Goal: Information Seeking & Learning: Learn about a topic

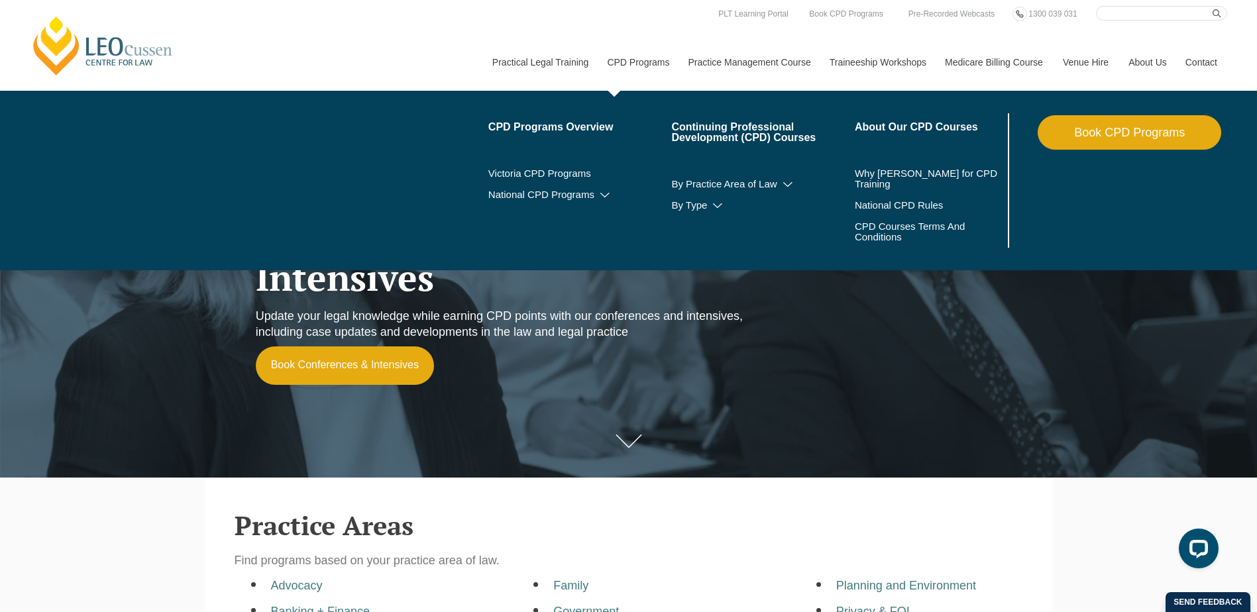
click at [644, 58] on link "CPD Programs" at bounding box center [637, 62] width 81 height 57
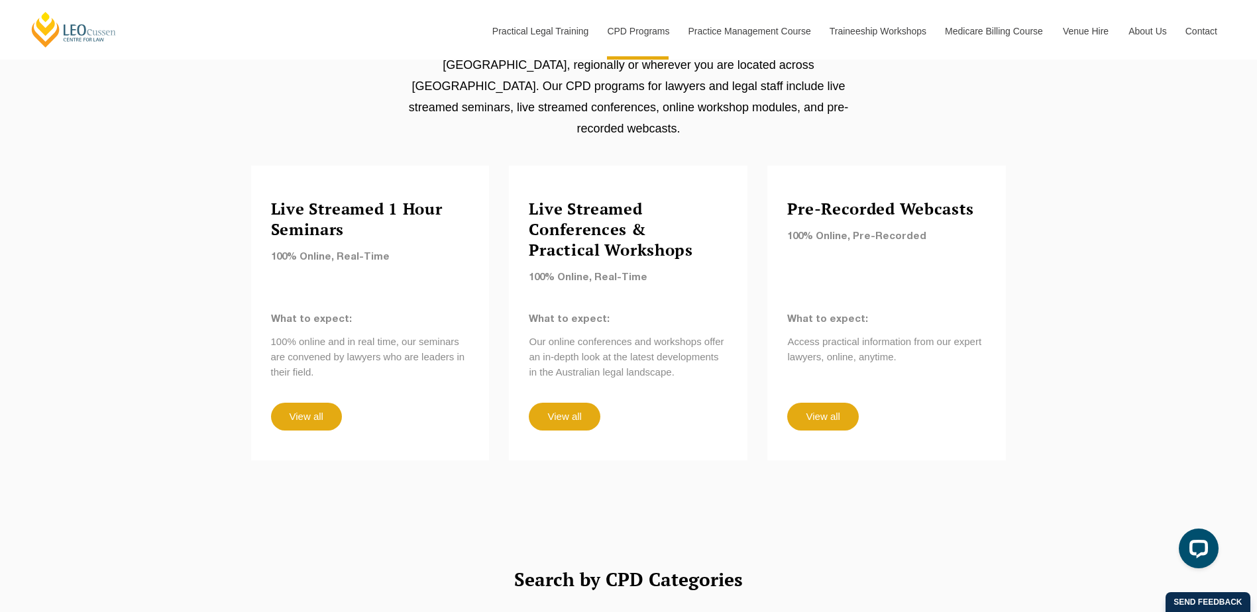
scroll to position [729, 0]
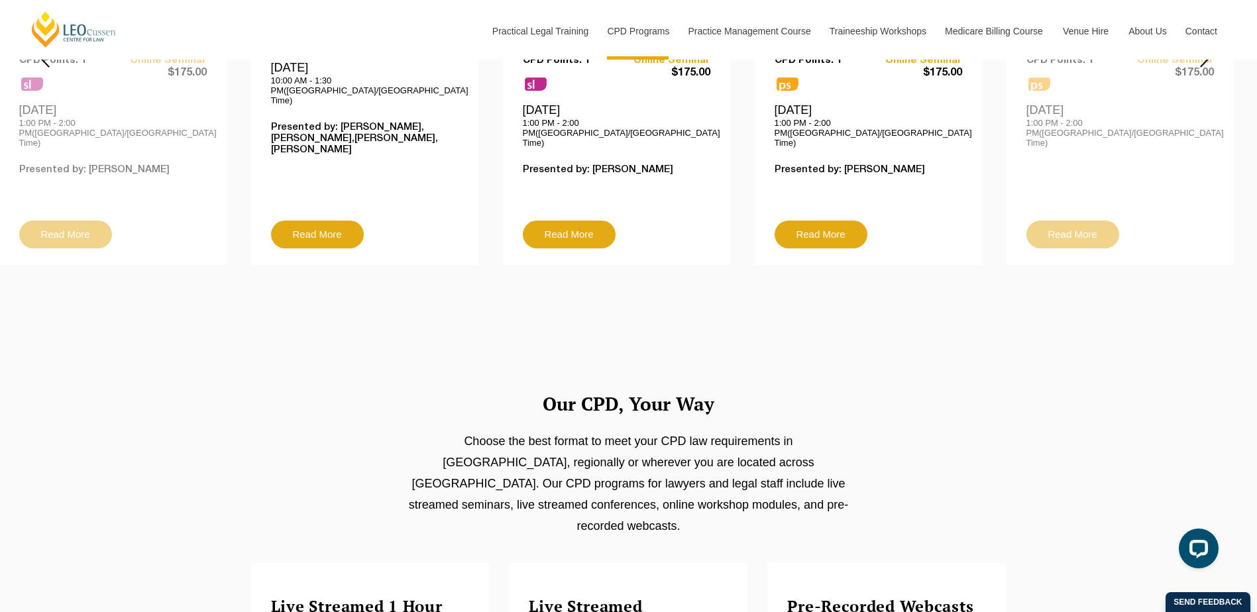
click at [876, 597] on h4 "Pre-Recorded Webcasts" at bounding box center [886, 607] width 199 height 21
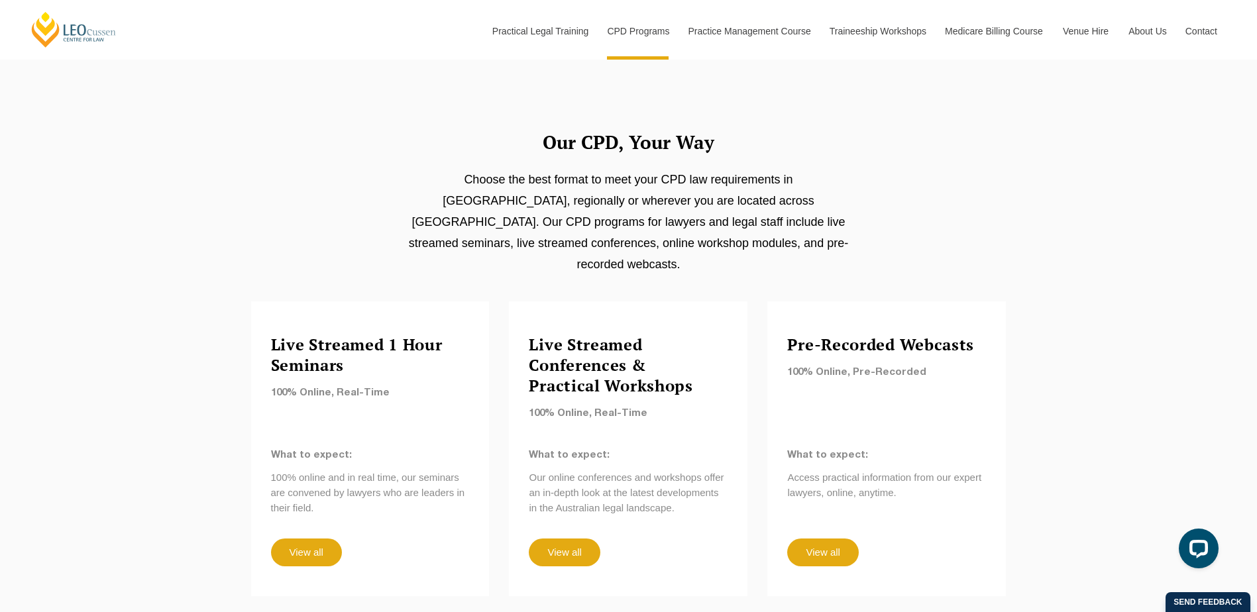
scroll to position [994, 0]
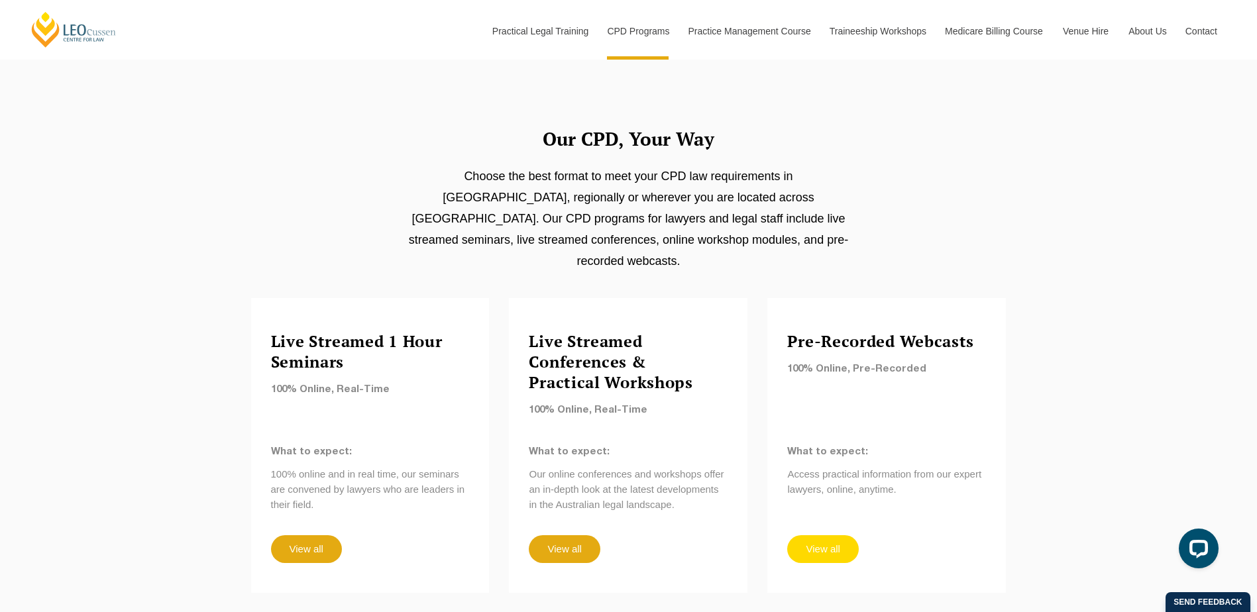
click at [837, 536] on link "View all" at bounding box center [822, 550] width 71 height 28
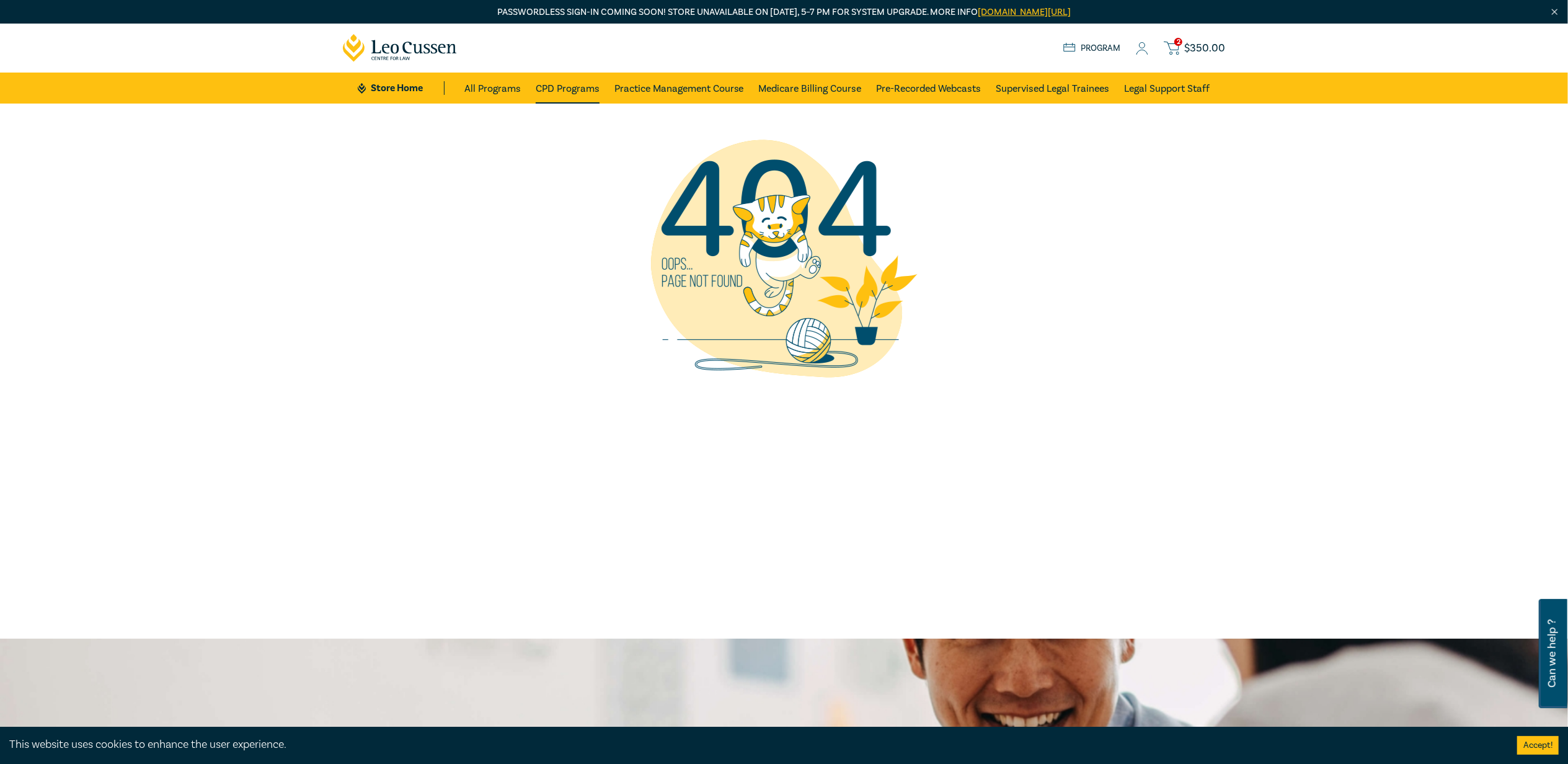
click at [537, 88] on link "CPD Programs" at bounding box center [568, 88] width 64 height 31
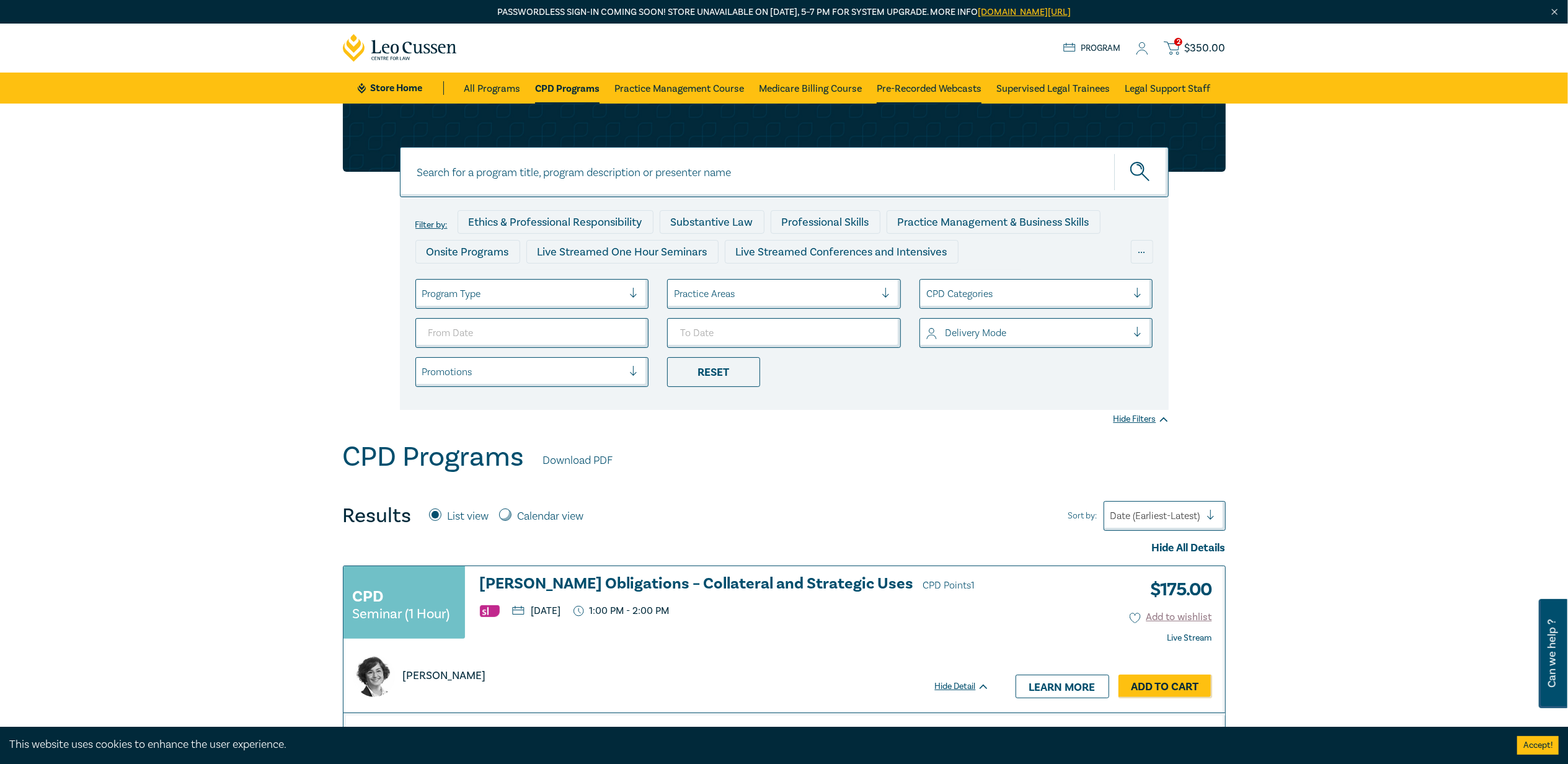
click at [886, 88] on link "Pre-Recorded Webcasts" at bounding box center [929, 88] width 105 height 31
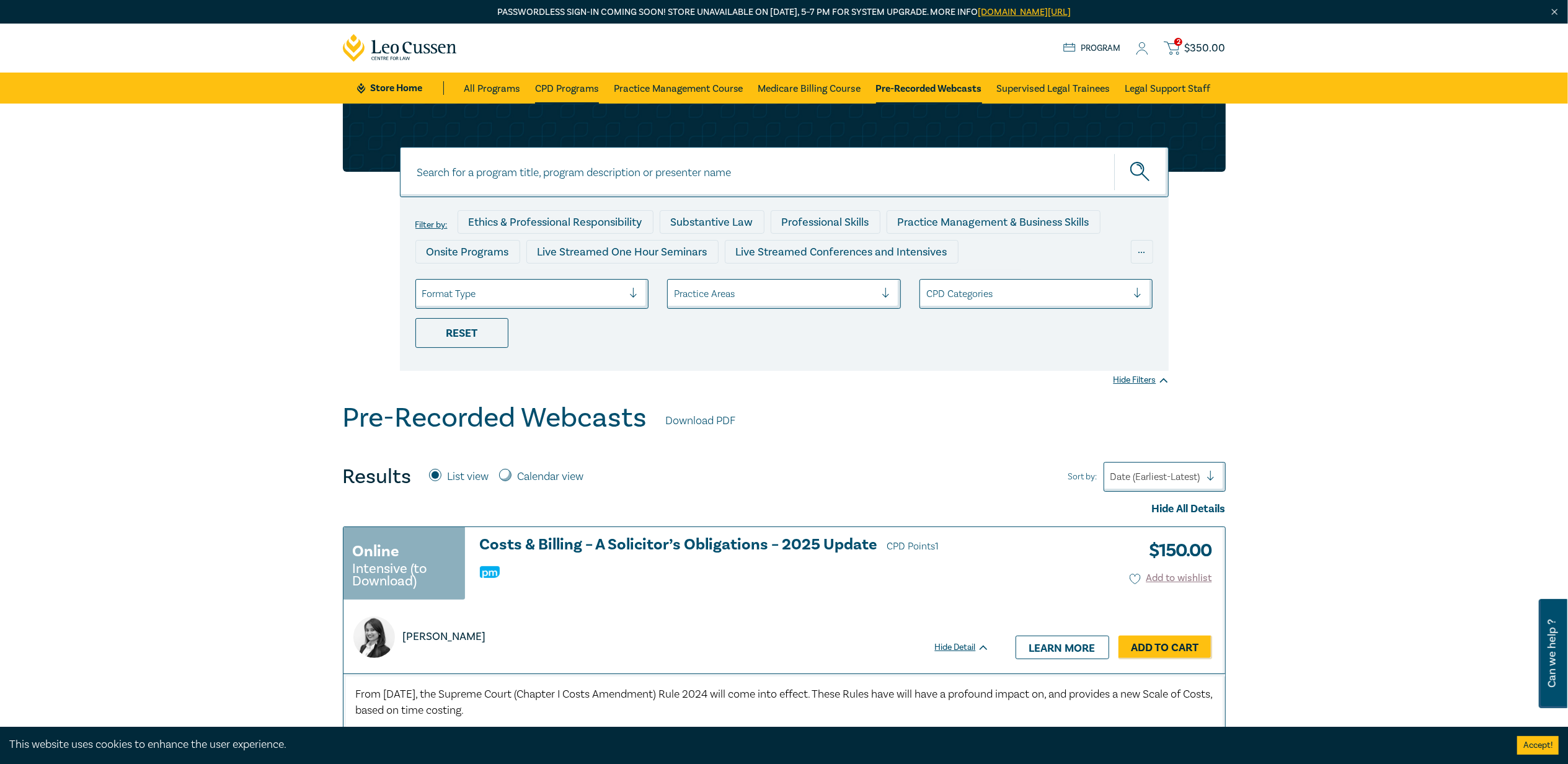
click at [589, 96] on link "CPD Programs" at bounding box center [567, 88] width 64 height 31
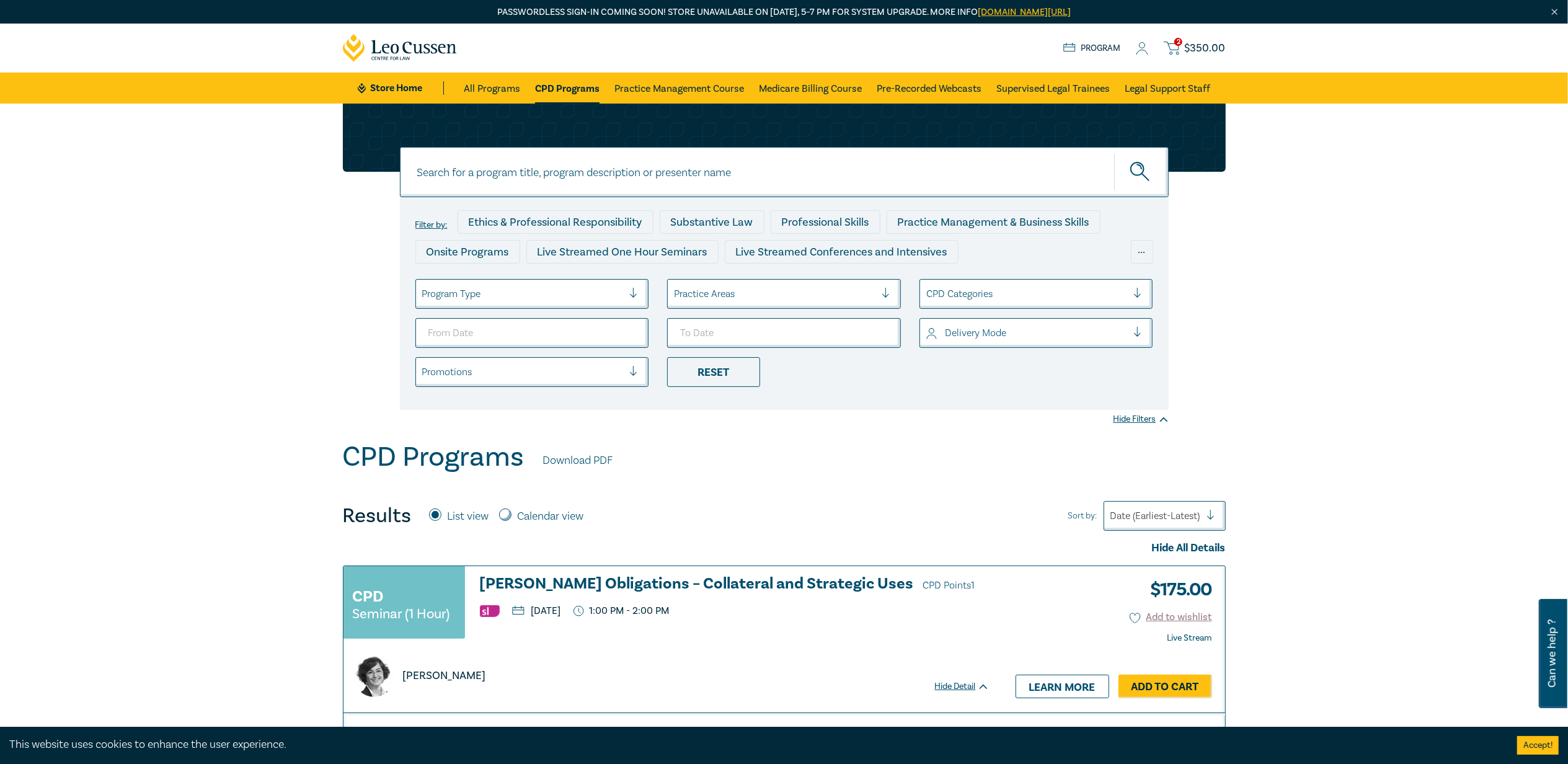
click at [598, 166] on input at bounding box center [785, 172] width 769 height 50
type input "in house counsel"
click at [1141, 182] on button "submit" at bounding box center [1141, 172] width 54 height 37
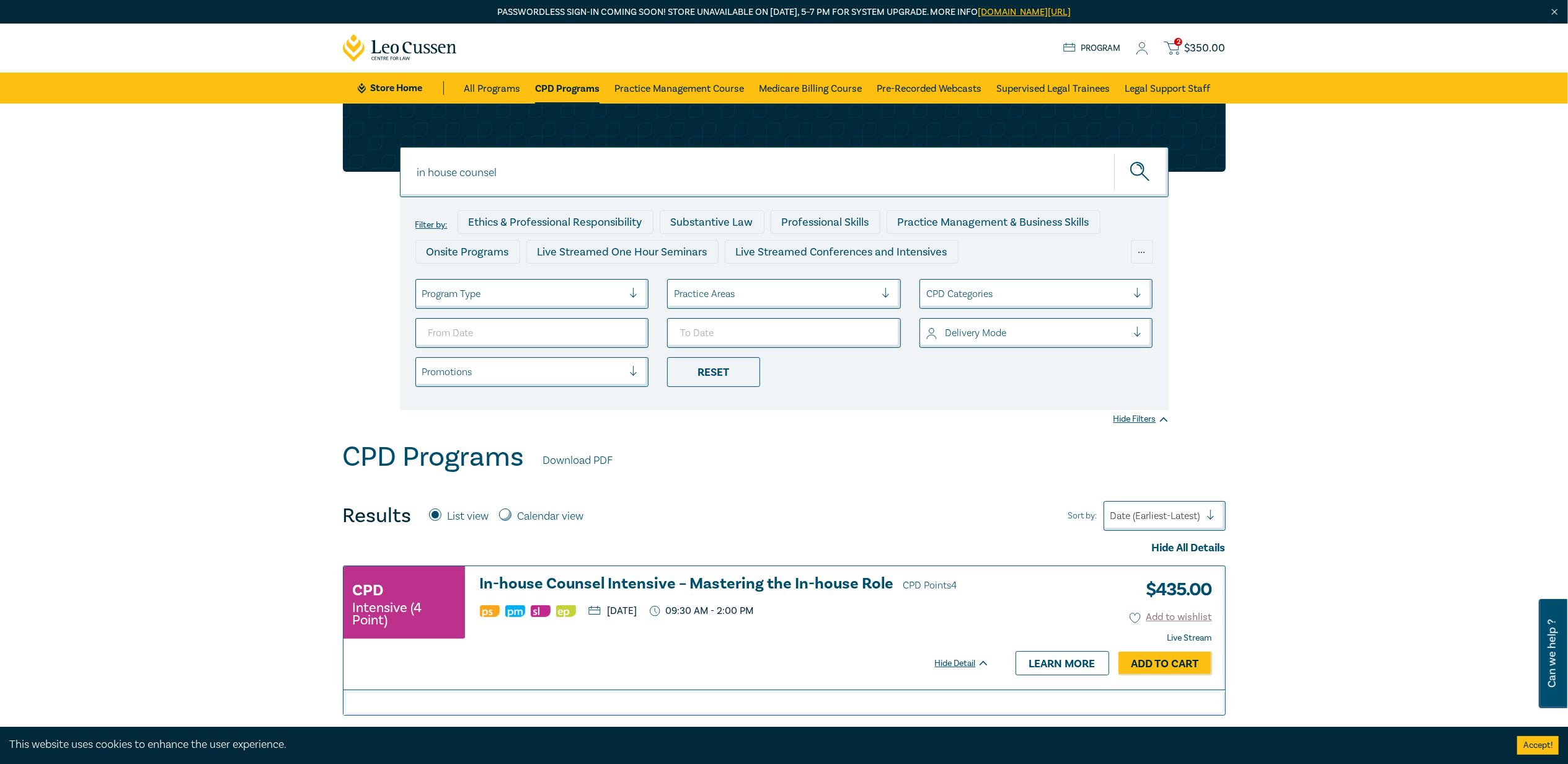
click at [517, 584] on h3 "In-house Counsel Intensive – Mastering the In-house Role CPD Points 4" at bounding box center [734, 584] width 510 height 19
